Goal: Task Accomplishment & Management: Use online tool/utility

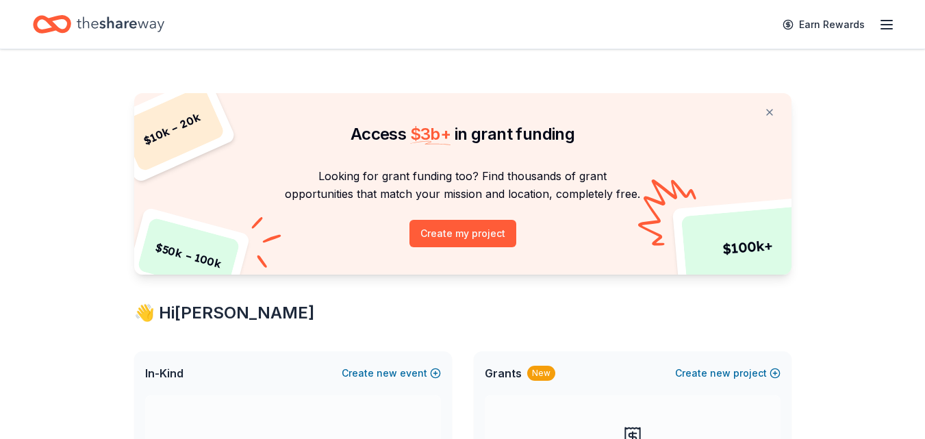
click at [880, 27] on icon "button" at bounding box center [886, 24] width 16 height 16
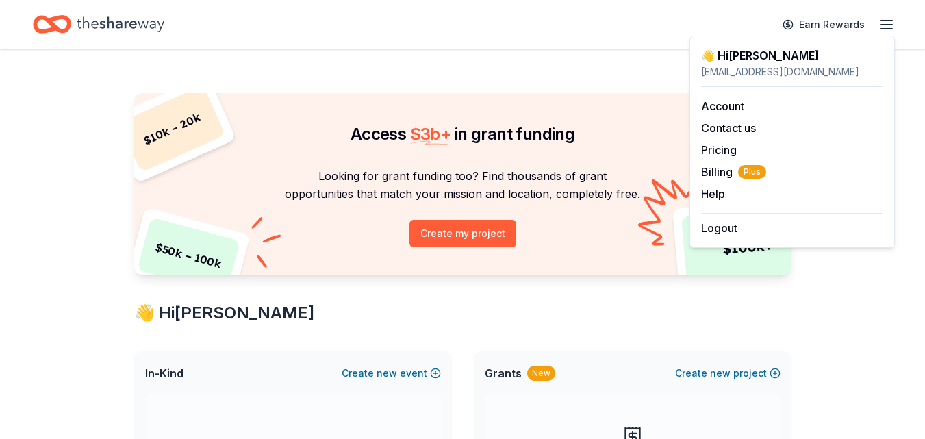
click at [747, 64] on div "[EMAIL_ADDRESS][DOMAIN_NAME]" at bounding box center [792, 72] width 182 height 16
click at [175, 374] on span "In-Kind" at bounding box center [164, 373] width 38 height 16
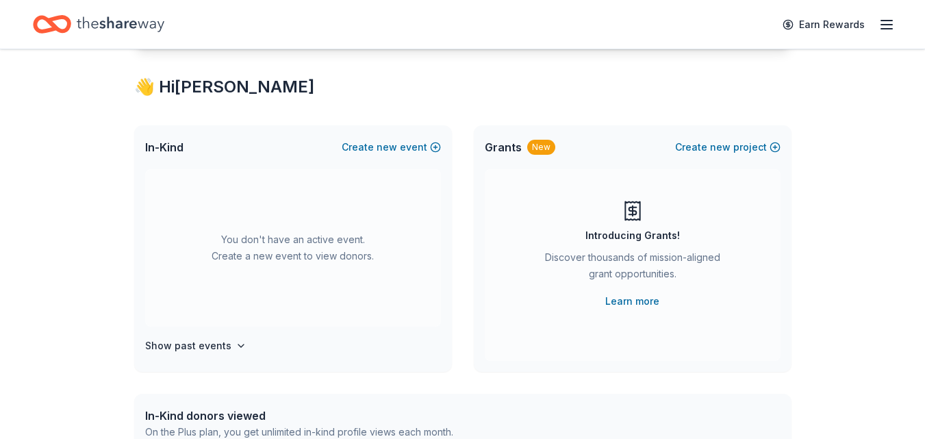
scroll to position [222, 0]
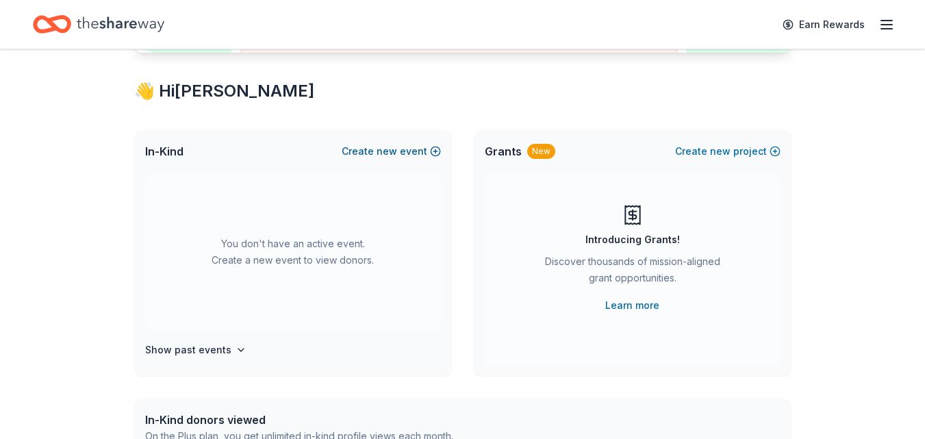
click at [431, 149] on button "Create new event" at bounding box center [391, 151] width 99 height 16
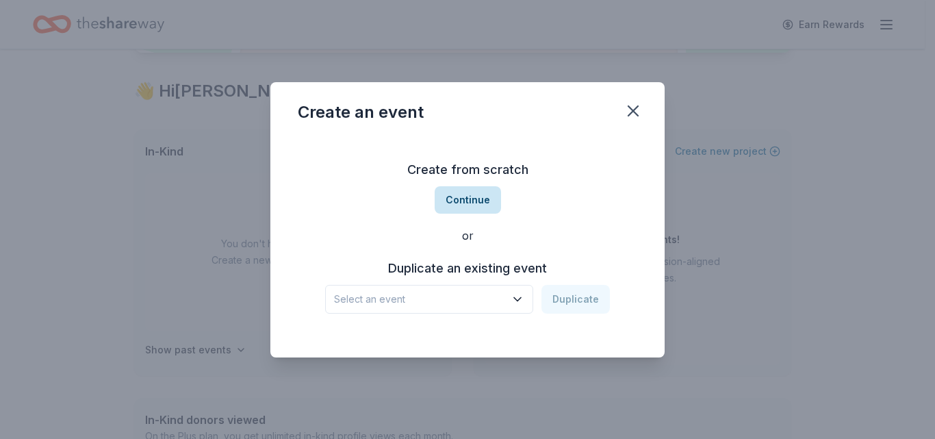
click at [476, 204] on button "Continue" at bounding box center [468, 199] width 66 height 27
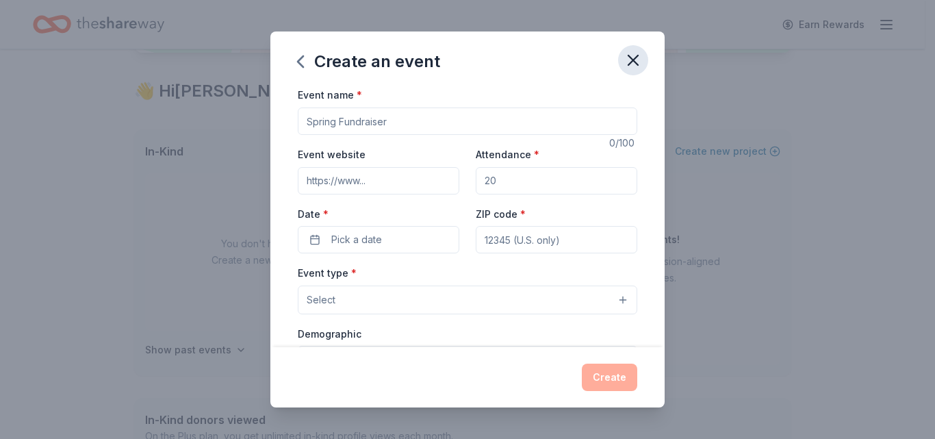
click at [633, 64] on icon "button" at bounding box center [633, 60] width 19 height 19
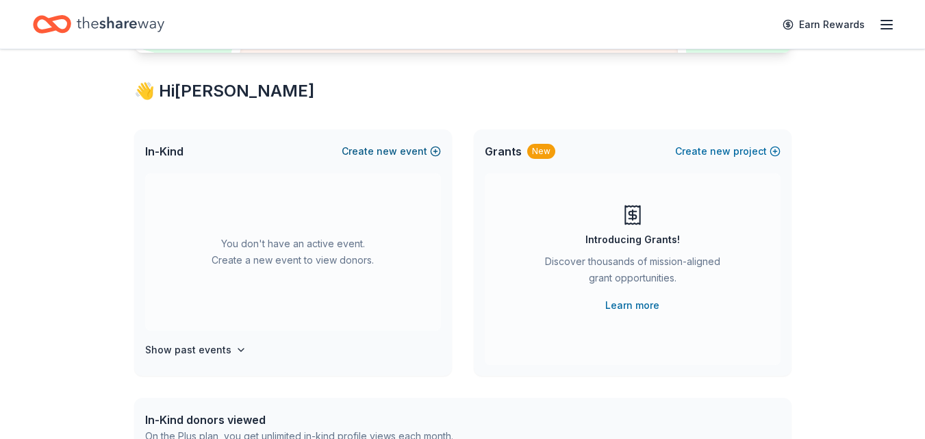
click at [434, 150] on button "Create new event" at bounding box center [391, 151] width 99 height 16
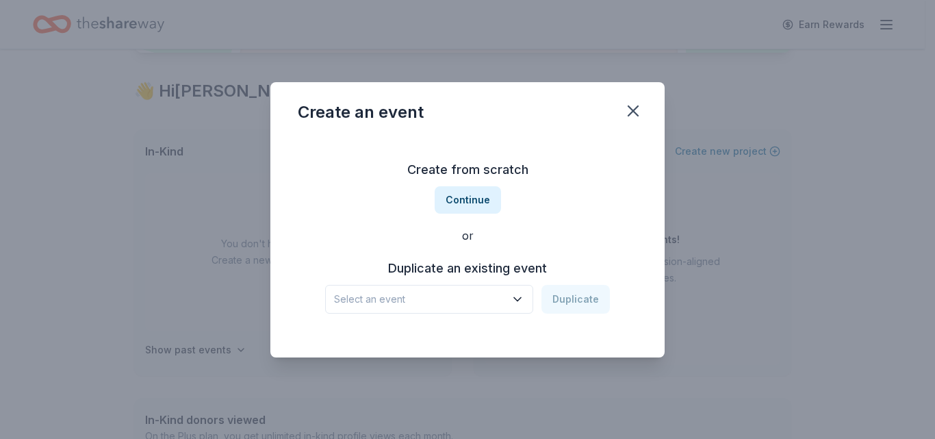
click at [524, 300] on icon "button" at bounding box center [518, 299] width 14 height 14
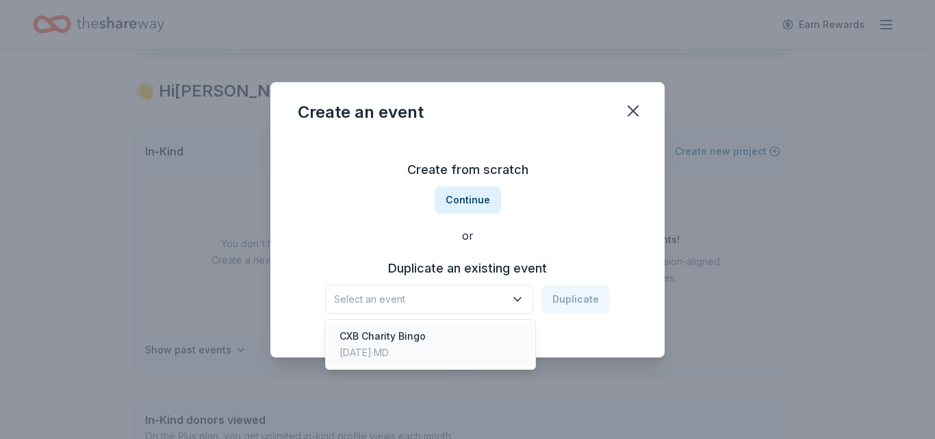
click at [417, 339] on div "CXB Charity Bingo" at bounding box center [383, 336] width 86 height 16
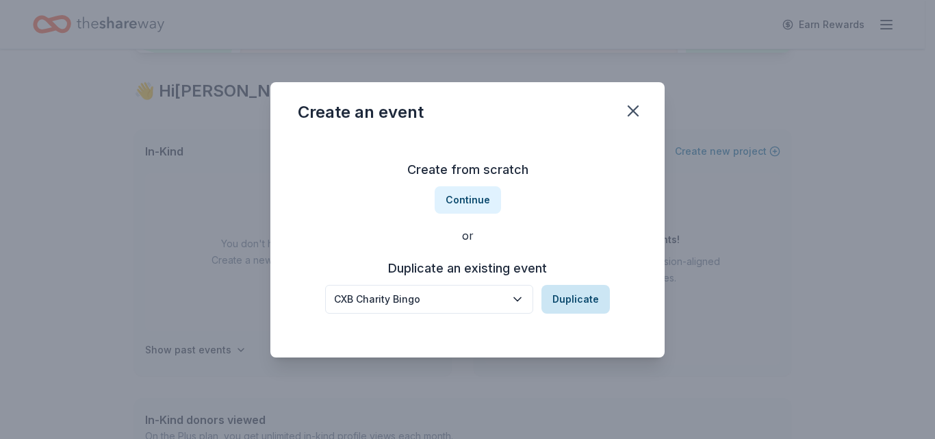
click at [565, 300] on button "Duplicate" at bounding box center [575, 299] width 68 height 29
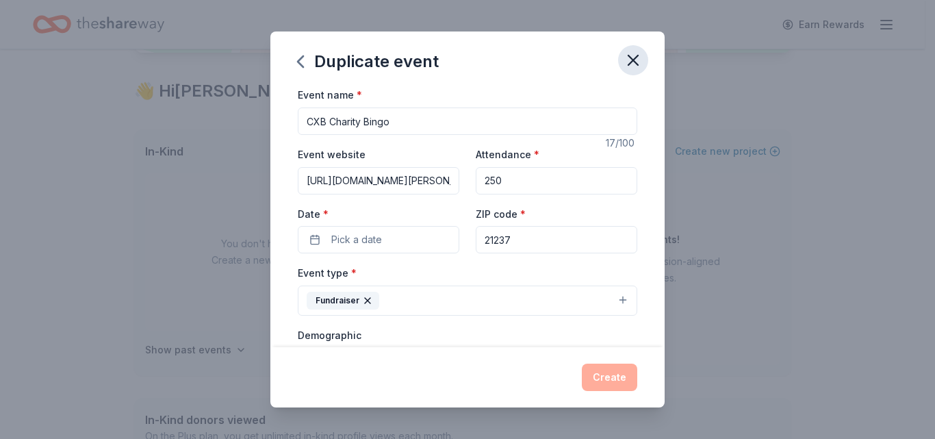
click at [635, 67] on icon "button" at bounding box center [633, 60] width 19 height 19
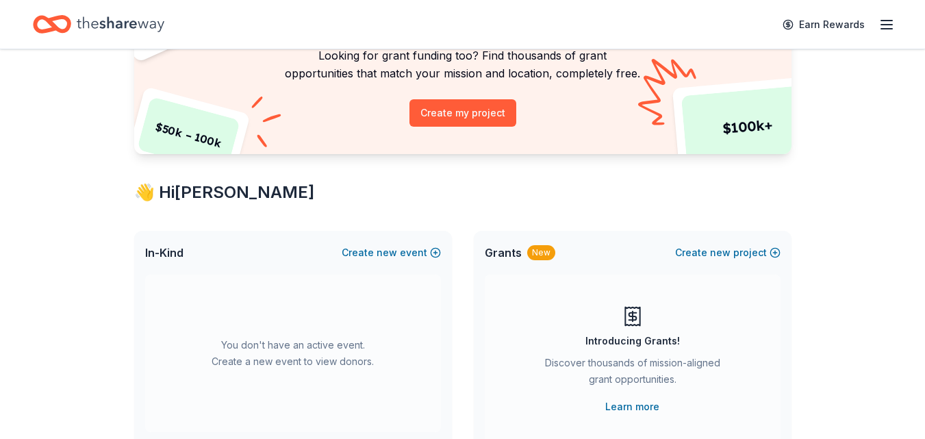
scroll to position [0, 0]
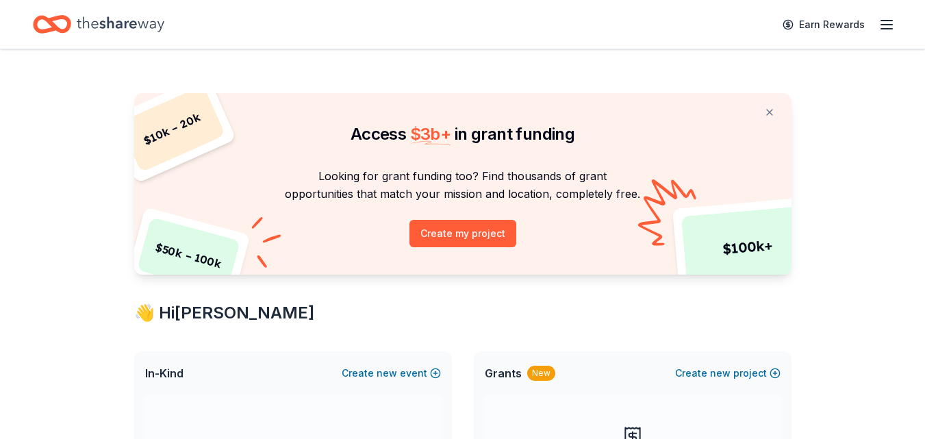
click at [889, 26] on icon "button" at bounding box center [886, 24] width 16 height 16
